Goal: Information Seeking & Learning: Learn about a topic

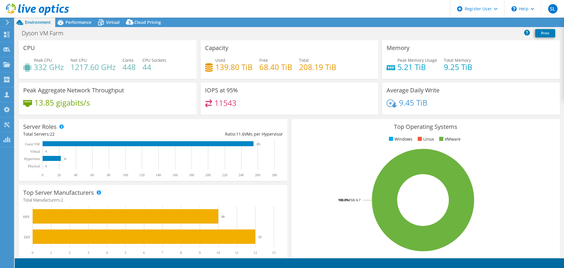
select select "[GEOGRAPHIC_DATA]"
select select "USD"
click at [296, 120] on div "Top Operating Systems Windows Linux VMware 100.0% ESXi 6.7" at bounding box center [425, 189] width 268 height 141
click at [123, 111] on div "13.85 gigabits/s" at bounding box center [107, 105] width 169 height 12
drag, startPoint x: 326, startPoint y: 67, endPoint x: 292, endPoint y: 69, distance: 34.7
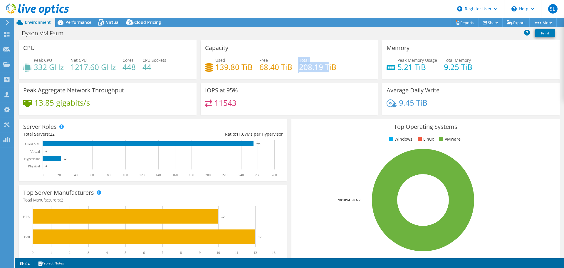
click at [292, 69] on div "Used 139.80 TiB Free 68.40 TiB Total 208.19 TiB" at bounding box center [289, 66] width 169 height 19
click at [76, 23] on span "Performance" at bounding box center [78, 22] width 26 height 6
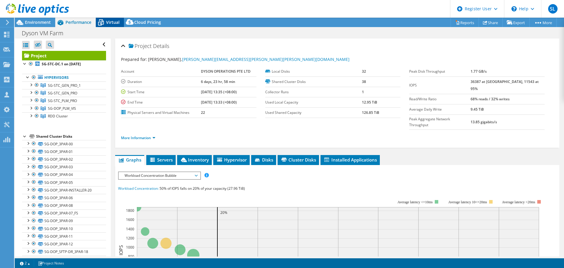
click at [109, 20] on span "Virtual" at bounding box center [113, 22] width 14 height 6
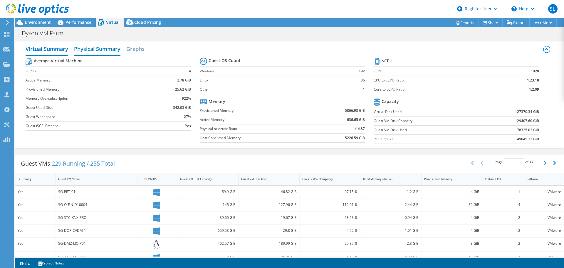
click at [104, 51] on h2 "Physical Summary" at bounding box center [97, 49] width 46 height 13
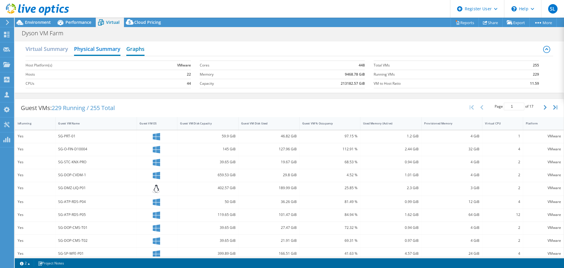
click at [139, 50] on h2 "Graphs" at bounding box center [135, 49] width 18 height 13
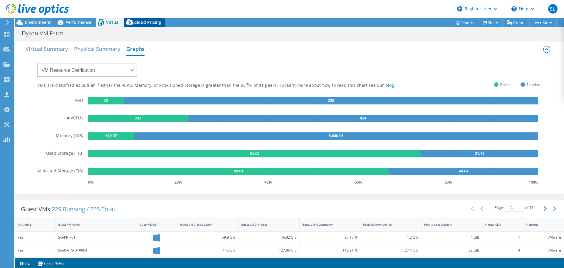
click at [138, 24] on span "Cloud Pricing" at bounding box center [147, 22] width 27 height 6
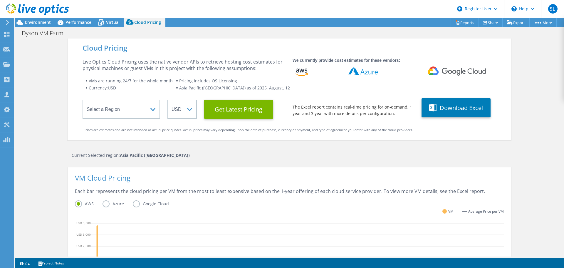
click at [93, 28] on div "[PERSON_NAME] Farm Print" at bounding box center [289, 33] width 549 height 11
click at [80, 27] on div "[PERSON_NAME] Farm Print" at bounding box center [289, 32] width 549 height 11
click at [29, 26] on div "Environment" at bounding box center [35, 22] width 41 height 9
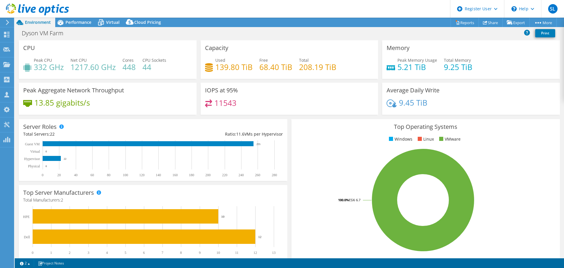
click at [260, 70] on h4 "68.40 TiB" at bounding box center [275, 67] width 33 height 6
drag, startPoint x: 225, startPoint y: 64, endPoint x: 320, endPoint y: 51, distance: 95.7
click at [320, 51] on div "Capacity Used 139.80 TiB Free 68.40 TiB Total 208.19 TiB" at bounding box center [290, 59] width 178 height 38
click at [323, 58] on div "Total 208.19 TiB" at bounding box center [317, 63] width 37 height 13
click at [69, 21] on span "Performance" at bounding box center [78, 22] width 26 height 6
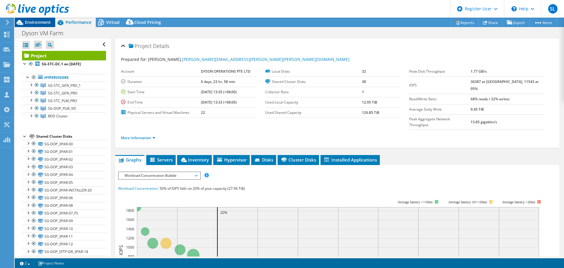
click at [38, 23] on span "Environment" at bounding box center [38, 22] width 26 height 6
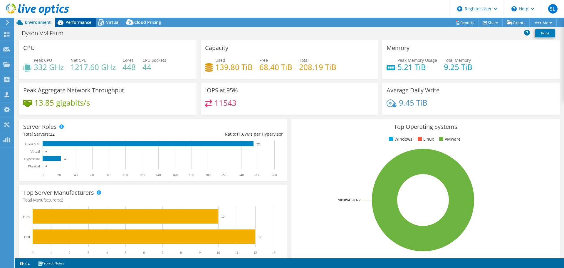
click at [67, 23] on span "Performance" at bounding box center [78, 22] width 26 height 6
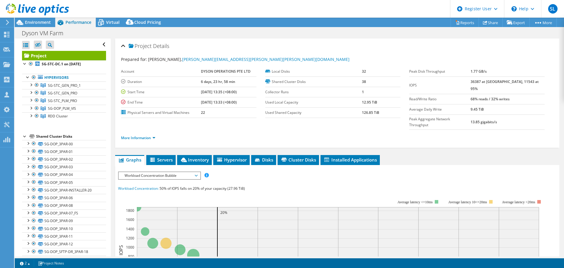
drag, startPoint x: 353, startPoint y: 94, endPoint x: 323, endPoint y: 129, distance: 45.6
click at [323, 133] on ul "More Information" at bounding box center [337, 137] width 432 height 8
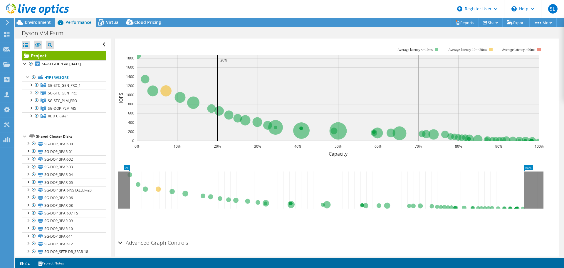
scroll to position [161, 0]
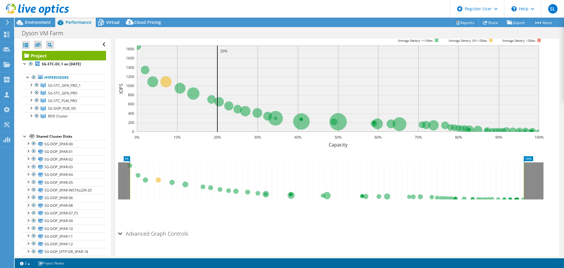
click at [121, 227] on div "Advanced Graph Controls" at bounding box center [337, 233] width 438 height 13
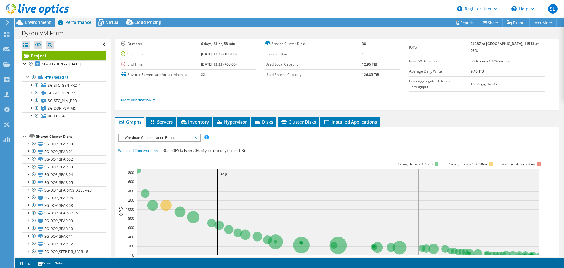
scroll to position [67, 0]
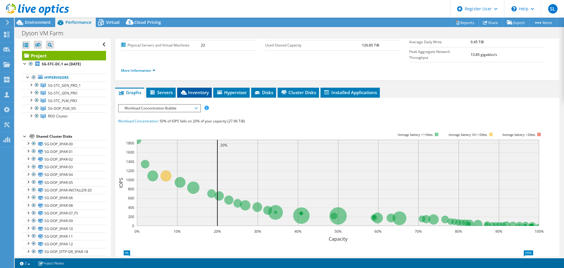
click at [206, 88] on li "Inventory" at bounding box center [194, 93] width 35 height 10
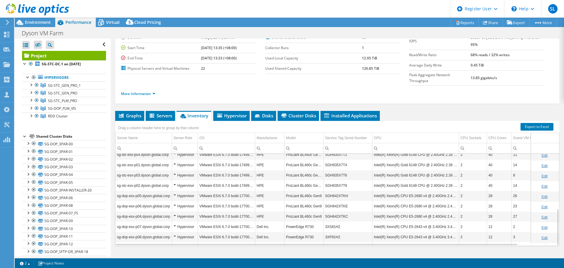
scroll to position [137, 0]
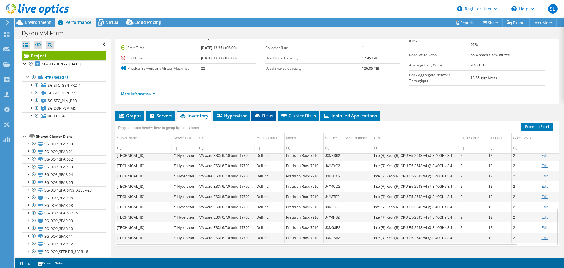
click at [273, 112] on span "Disks" at bounding box center [263, 115] width 19 height 6
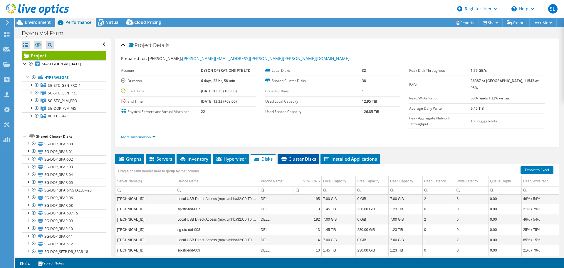
scroll to position [0, 0]
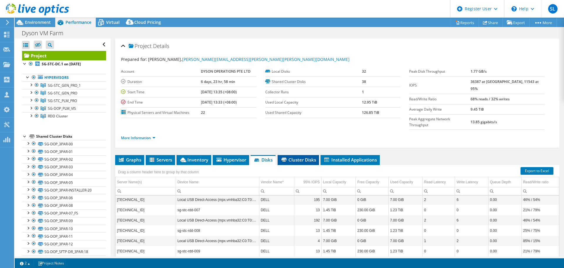
click at [302, 157] on span "Cluster Disks" at bounding box center [298, 160] width 36 height 6
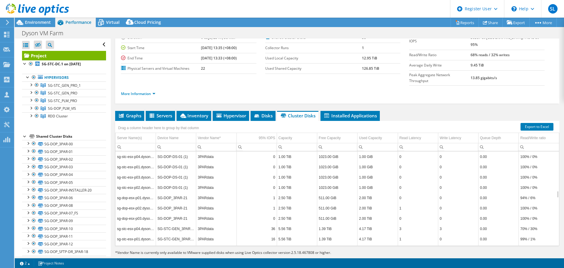
scroll to position [599, 0]
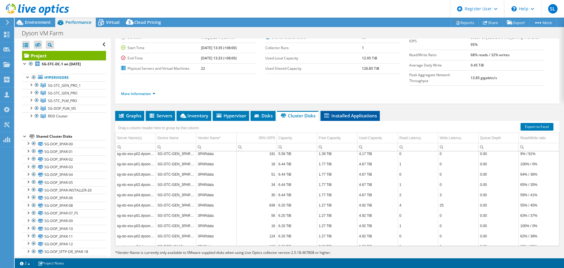
click at [367, 112] on span "Installed Applications" at bounding box center [349, 115] width 53 height 6
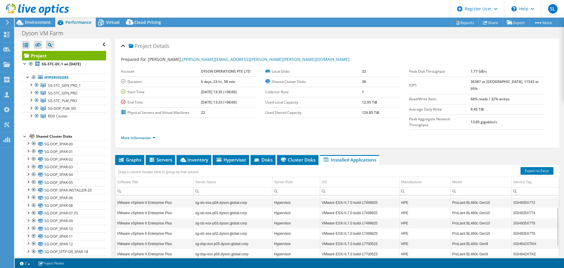
scroll to position [0, 0]
